Goal: Information Seeking & Learning: Learn about a topic

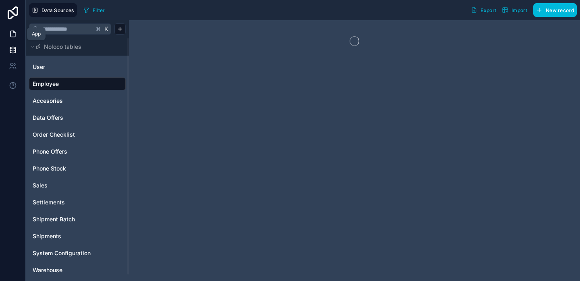
click at [13, 34] on icon at bounding box center [13, 34] width 8 height 8
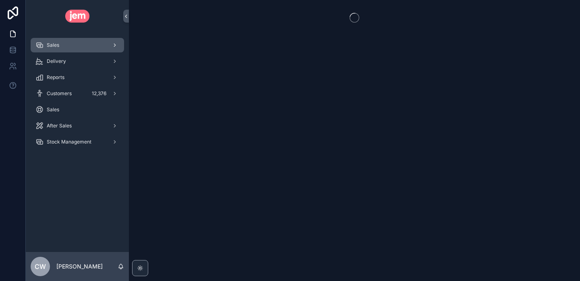
click at [66, 47] on div "Sales" at bounding box center [77, 45] width 84 height 13
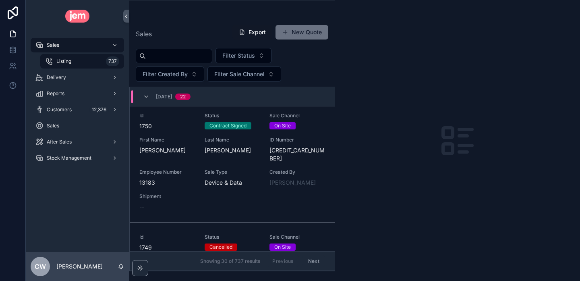
scroll to position [691, 0]
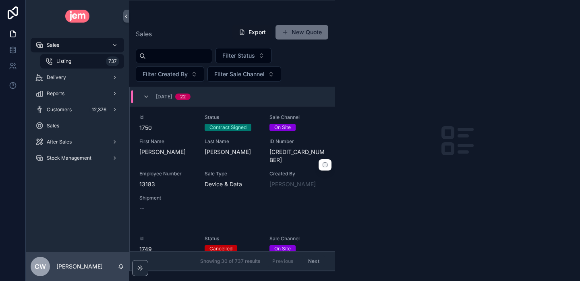
click at [249, 147] on div "Last Name [PERSON_NAME]" at bounding box center [233, 147] width 56 height 18
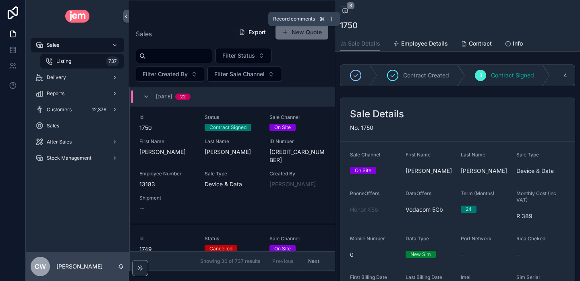
click at [347, 13] on icon "scrollable content" at bounding box center [345, 11] width 6 height 6
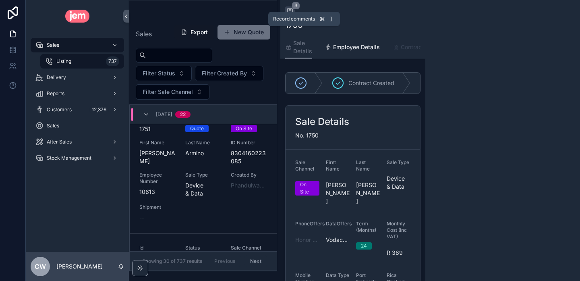
scroll to position [804, 0]
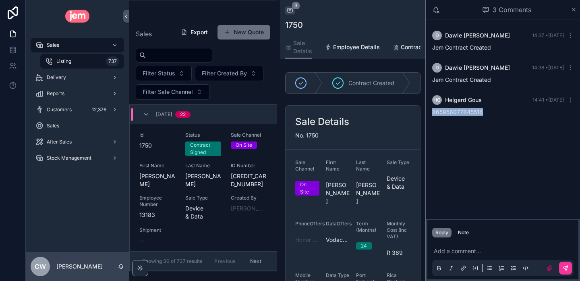
drag, startPoint x: 484, startPoint y: 114, endPoint x: 432, endPoint y: 114, distance: 52.0
click at [432, 114] on div "HG [PERSON_NAME] 14:41 • [DATE] 865956077845516" at bounding box center [503, 105] width 151 height 31
copy span "865956077845516"
click at [574, 8] on icon "scrollable content" at bounding box center [574, 9] width 6 height 6
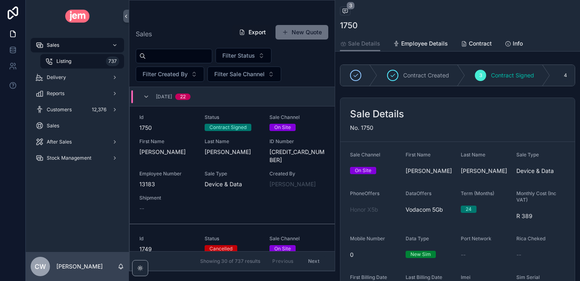
scroll to position [119, 0]
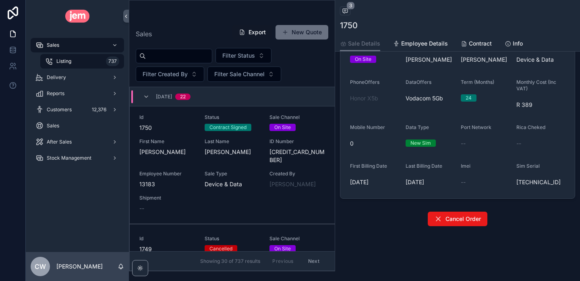
click at [522, 163] on span "Sim Serial" at bounding box center [528, 166] width 23 height 6
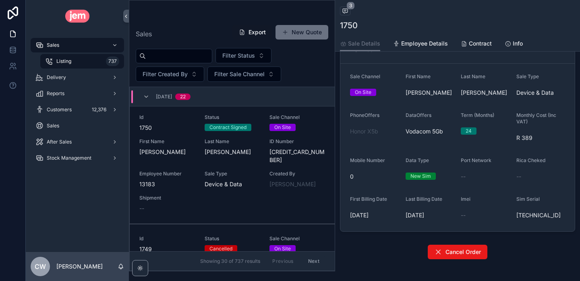
scroll to position [0, 0]
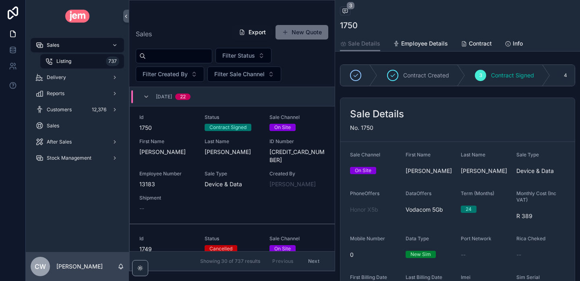
click at [563, 73] on div "4" at bounding box center [565, 75] width 11 height 11
click at [159, 136] on div "Id 1750 Status Contract Signed Sale Channel On Site First Name [PERSON_NAME] La…" at bounding box center [232, 163] width 186 height 98
click at [559, 75] on div "4 Preparing" at bounding box center [584, 75] width 68 height 21
click at [562, 75] on div "4" at bounding box center [565, 75] width 11 height 11
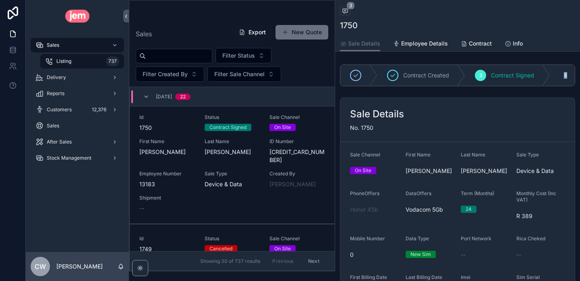
click at [562, 75] on div "4" at bounding box center [565, 75] width 11 height 11
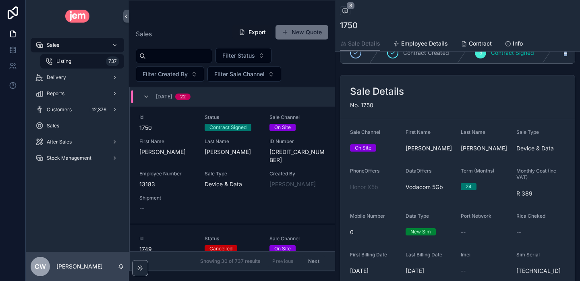
scroll to position [24, 0]
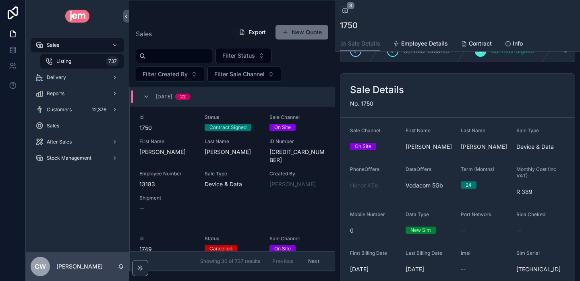
click at [434, 195] on div "DataOffers Vodacom 5Gb" at bounding box center [430, 182] width 49 height 32
click at [430, 185] on span "Vodacom 5Gb" at bounding box center [424, 185] width 37 height 8
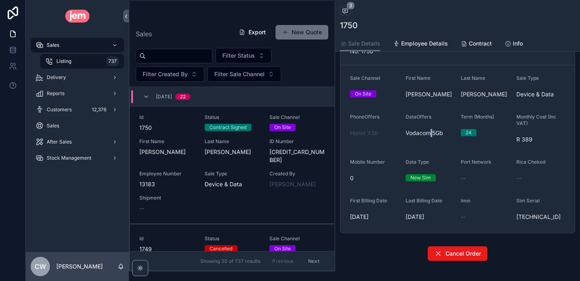
scroll to position [102, 0]
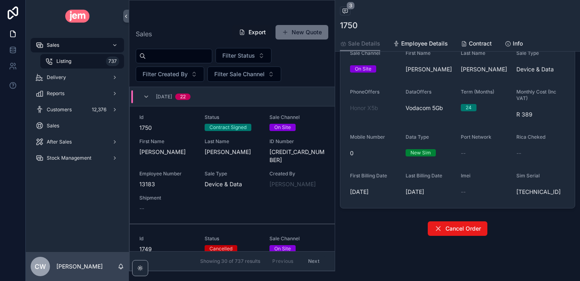
click at [467, 195] on div "--" at bounding box center [485, 192] width 49 height 8
click at [466, 195] on div "--" at bounding box center [485, 192] width 49 height 8
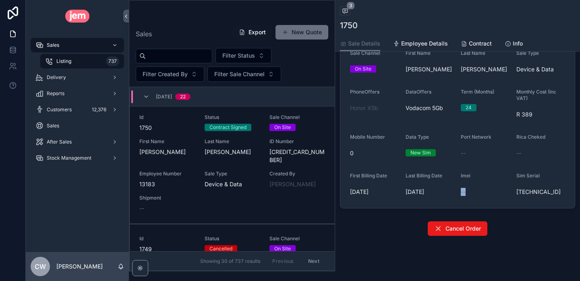
click at [466, 195] on div "--" at bounding box center [485, 192] width 49 height 8
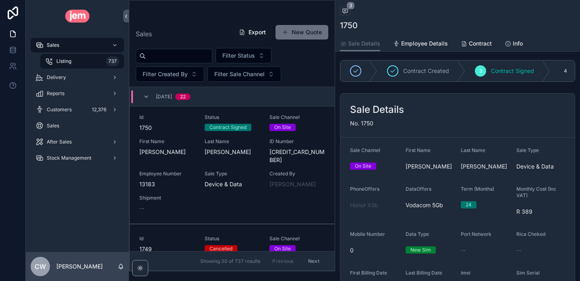
scroll to position [0, 0]
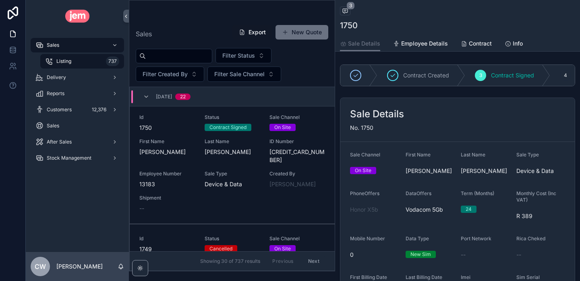
click at [562, 73] on div "4" at bounding box center [565, 75] width 11 height 11
click at [564, 76] on div "4" at bounding box center [565, 75] width 11 height 11
click at [425, 52] on div "Back to Listing Listing 3 1750 Sale Details Sale Details Employee Details [DEMO…" at bounding box center [457, 196] width 245 height 392
click at [424, 49] on link "Employee Details" at bounding box center [420, 44] width 55 height 16
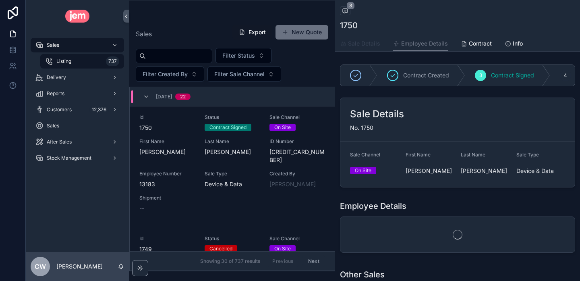
click at [359, 43] on span "Sale Details" at bounding box center [364, 43] width 32 height 8
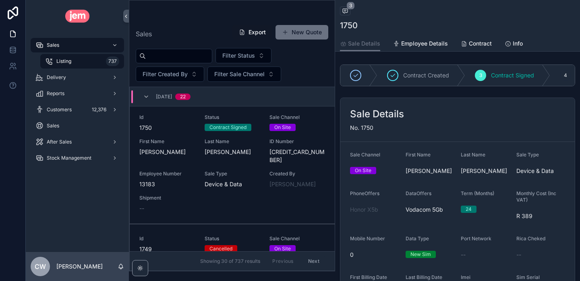
click at [362, 170] on div "On Site" at bounding box center [363, 170] width 17 height 7
click at [420, 162] on div "First Name [PERSON_NAME]" at bounding box center [430, 165] width 49 height 26
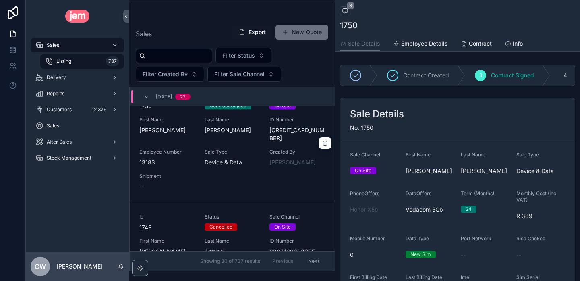
scroll to position [715, 0]
